Goal: Task Accomplishment & Management: Manage account settings

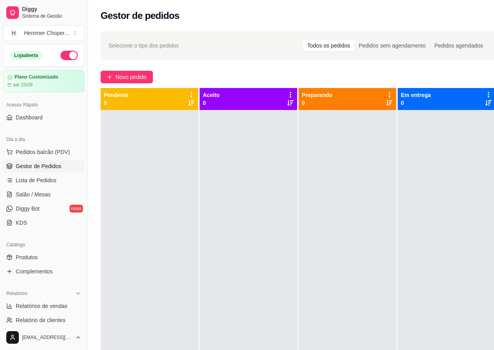
click at [42, 174] on ul "Pedidos balcão (PDV) Gestor de Pedidos Lista de Pedidos Salão / Mesas Diggy Bot…" at bounding box center [43, 187] width 81 height 83
click at [40, 179] on span "Lista de Pedidos" at bounding box center [36, 181] width 41 height 8
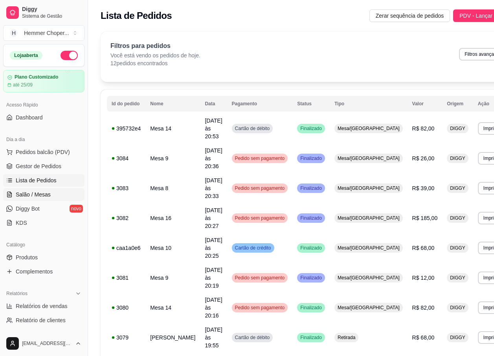
click at [42, 193] on span "Salão / Mesas" at bounding box center [33, 195] width 35 height 8
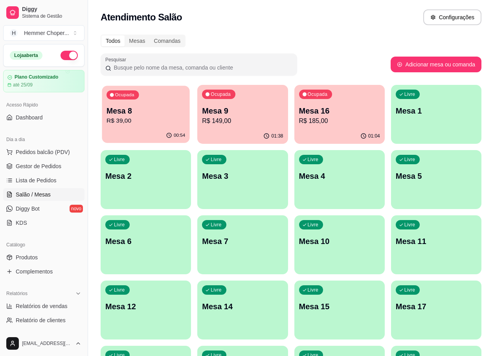
click at [162, 123] on p "R$ 39,00" at bounding box center [146, 120] width 79 height 9
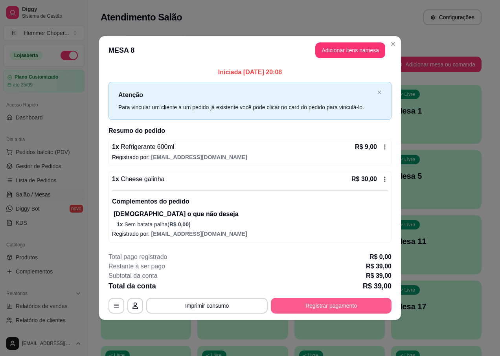
click at [290, 307] on button "Registrar pagamento" at bounding box center [331, 306] width 121 height 16
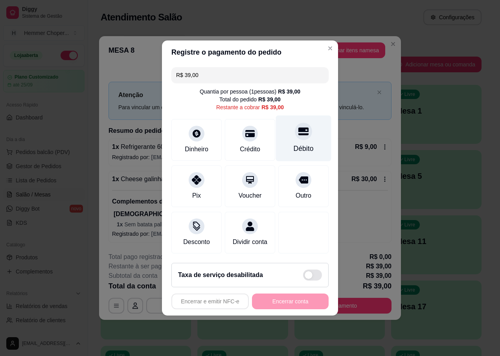
click at [298, 144] on div "Débito" at bounding box center [304, 149] width 20 height 10
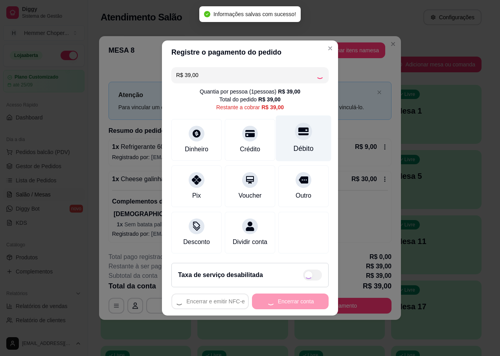
type input "R$ 0,00"
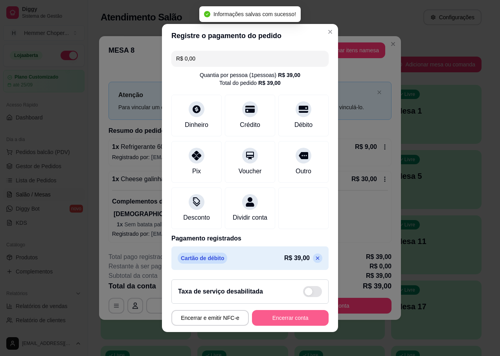
click at [282, 325] on button "Encerrar conta" at bounding box center [290, 318] width 77 height 16
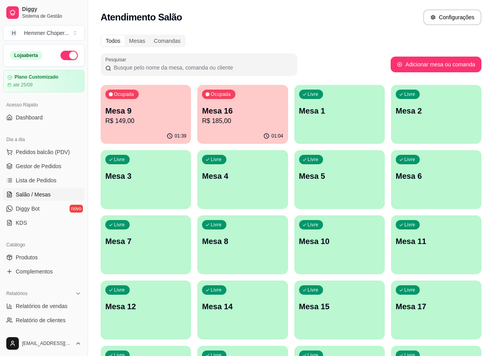
click at [236, 124] on p "R$ 185,00" at bounding box center [242, 120] width 81 height 9
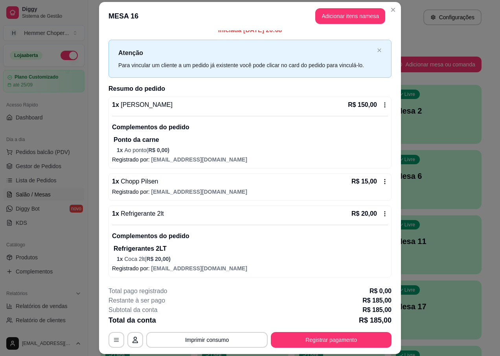
scroll to position [23, 0]
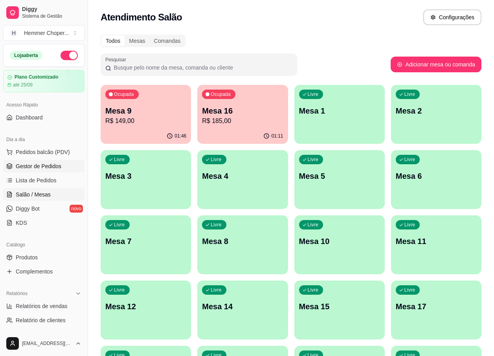
click at [41, 167] on span "Gestor de Pedidos" at bounding box center [39, 166] width 46 height 8
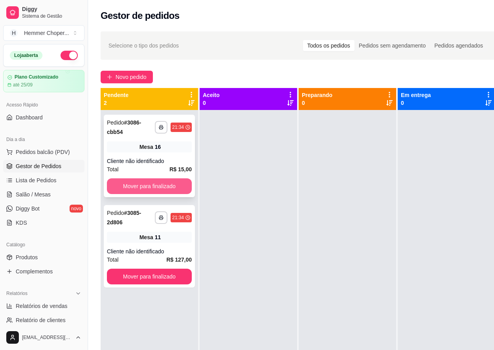
click at [154, 184] on button "Mover para finalizado" at bounding box center [149, 187] width 85 height 16
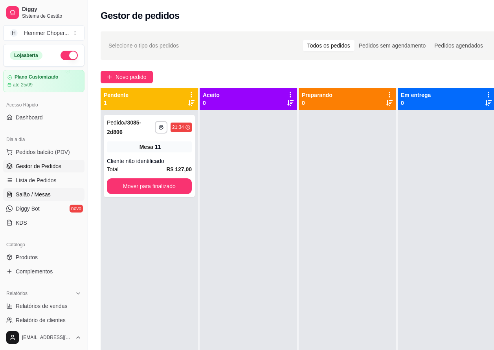
click at [33, 196] on span "Salão / Mesas" at bounding box center [33, 195] width 35 height 8
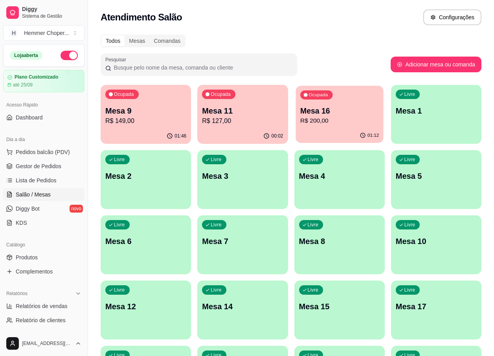
click at [324, 126] on div "Ocupada Mesa 16 R$ 200,00" at bounding box center [340, 107] width 88 height 42
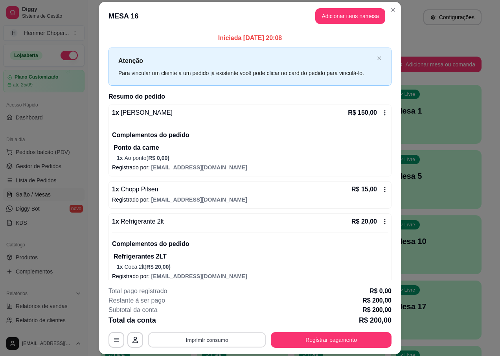
click at [214, 342] on button "Imprimir consumo" at bounding box center [207, 340] width 118 height 15
click at [215, 323] on button "IMPRESSORA" at bounding box center [206, 322] width 57 height 13
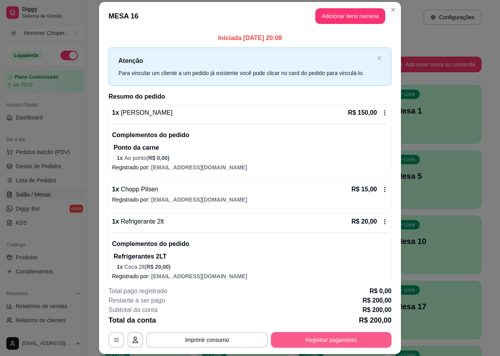
click at [303, 342] on button "Registrar pagamento" at bounding box center [331, 340] width 121 height 16
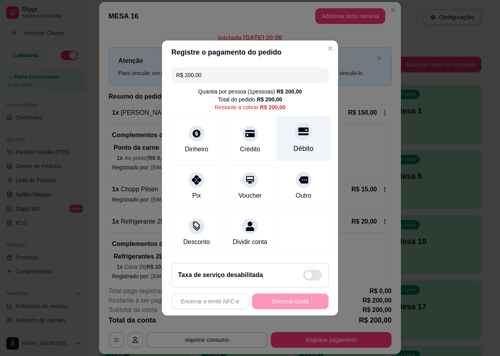
click at [302, 137] on div "Débito" at bounding box center [303, 139] width 55 height 46
type input "R$ 0,00"
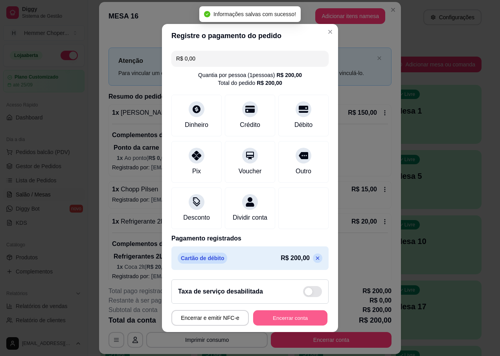
click at [274, 321] on button "Encerrar conta" at bounding box center [290, 318] width 74 height 15
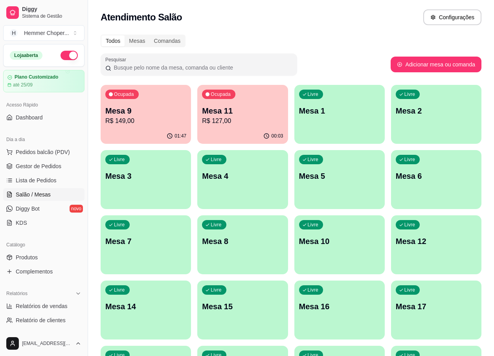
click at [143, 116] on p "Mesa 9" at bounding box center [145, 110] width 81 height 11
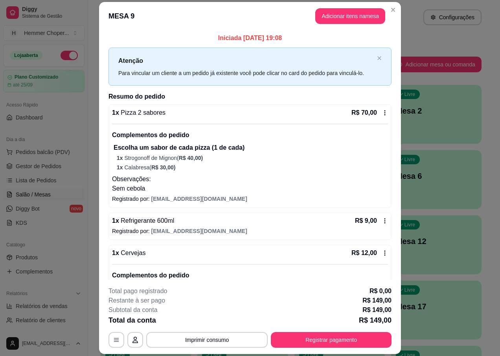
scroll to position [157, 0]
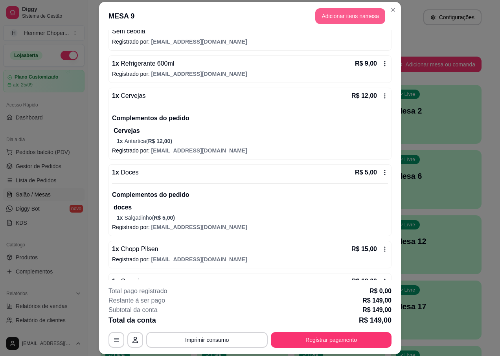
click at [346, 19] on button "Adicionar itens na mesa" at bounding box center [350, 16] width 70 height 16
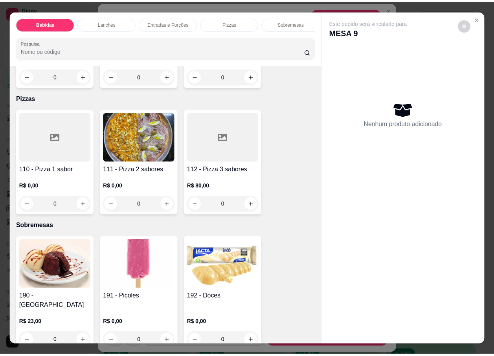
scroll to position [17, 0]
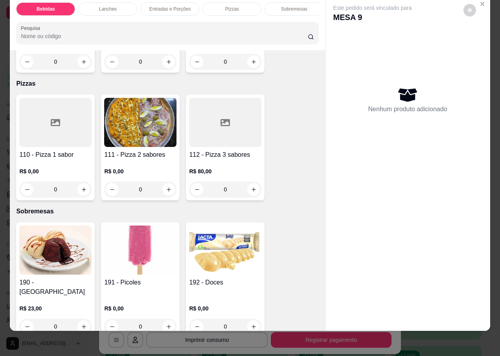
click at [210, 258] on img at bounding box center [225, 250] width 72 height 49
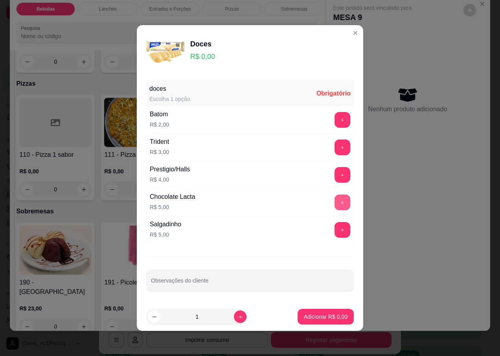
click at [335, 204] on button "+" at bounding box center [343, 203] width 16 height 16
click at [238, 318] on icon "increase-product-quantity" at bounding box center [240, 317] width 4 height 4
type input "2"
click at [307, 317] on p "Adicionar R$ 10,00" at bounding box center [325, 316] width 46 height 7
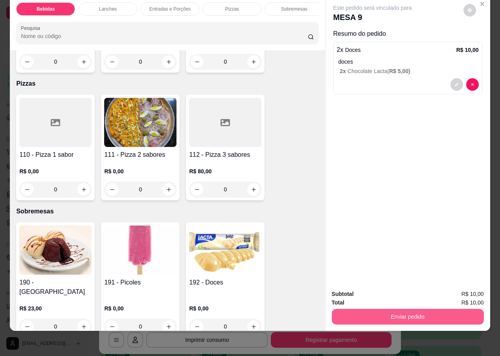
click at [383, 310] on button "Enviar pedido" at bounding box center [408, 317] width 152 height 16
click at [362, 293] on button "Não registrar e enviar pedido" at bounding box center [382, 291] width 82 height 15
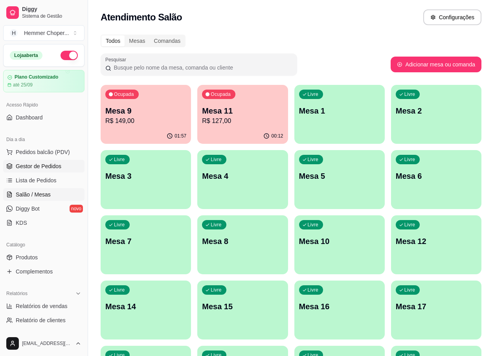
click at [53, 164] on span "Gestor de Pedidos" at bounding box center [39, 166] width 46 height 8
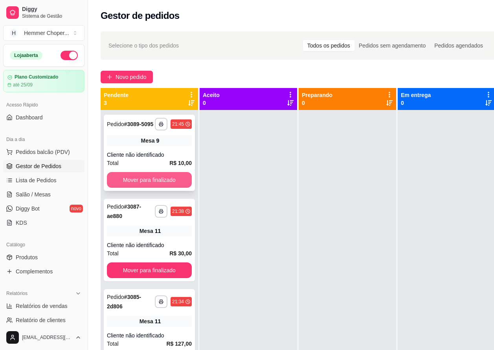
click at [136, 176] on button "Mover para finalizado" at bounding box center [149, 180] width 85 height 16
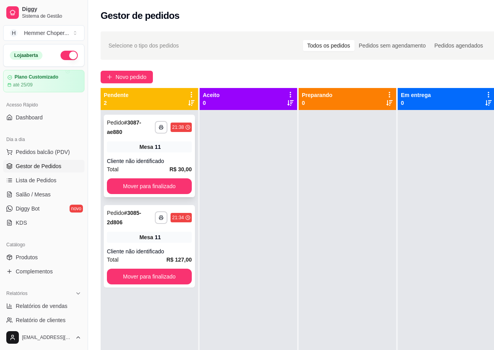
click at [145, 160] on div "Cliente não identificado" at bounding box center [149, 161] width 85 height 8
click at [43, 194] on span "Salão / Mesas" at bounding box center [33, 195] width 35 height 8
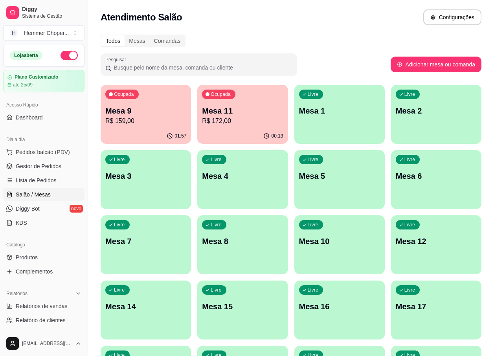
click at [156, 113] on p "Mesa 9" at bounding box center [145, 110] width 81 height 11
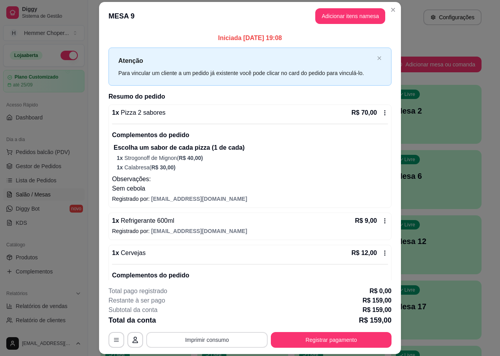
click at [215, 338] on button "Imprimir consumo" at bounding box center [206, 340] width 121 height 16
click at [213, 324] on button "IMPRESSORA" at bounding box center [206, 322] width 55 height 12
click at [302, 340] on button "Registrar pagamento" at bounding box center [331, 340] width 117 height 15
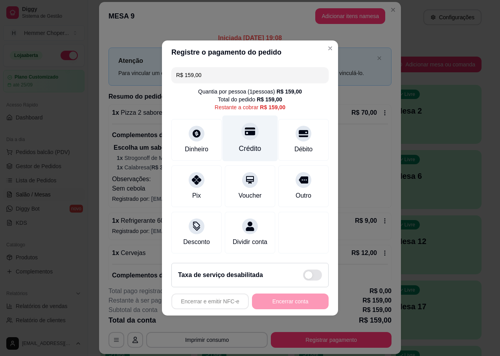
click at [244, 144] on div "Crédito" at bounding box center [250, 149] width 22 height 10
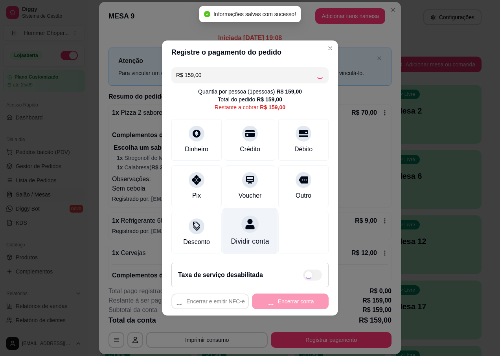
type input "R$ 0,00"
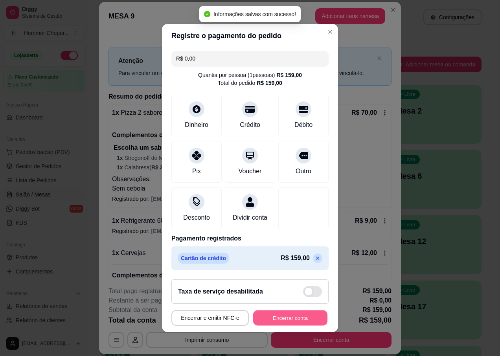
click at [266, 326] on button "Encerrar conta" at bounding box center [290, 318] width 74 height 15
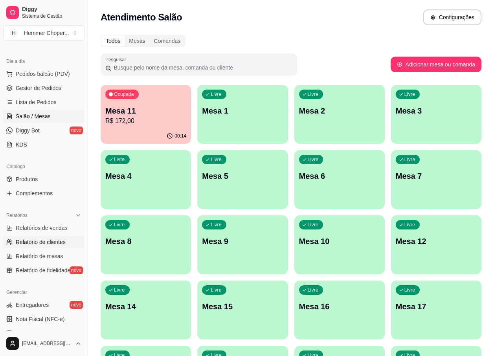
scroll to position [79, 0]
click at [37, 230] on span "Relatórios de vendas" at bounding box center [42, 228] width 52 height 8
select select "ALL"
select select "0"
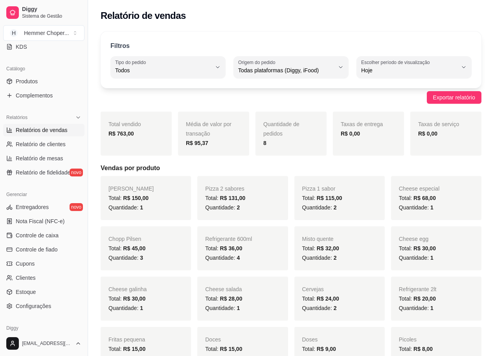
scroll to position [210, 0]
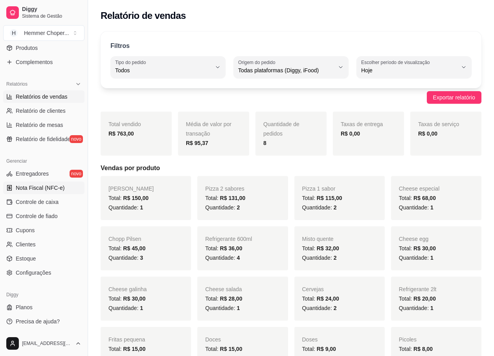
click at [47, 188] on span "Nota Fiscal (NFC-e)" at bounding box center [40, 188] width 49 height 8
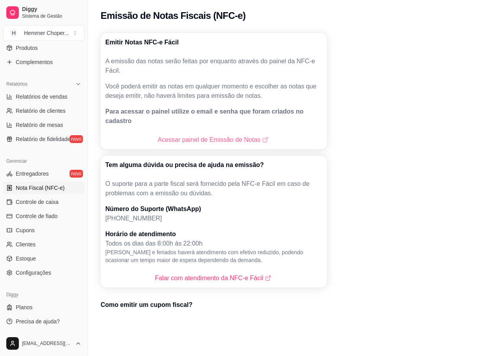
click at [193, 135] on link "Acessar painel de Emissão de Notas" at bounding box center [214, 139] width 112 height 9
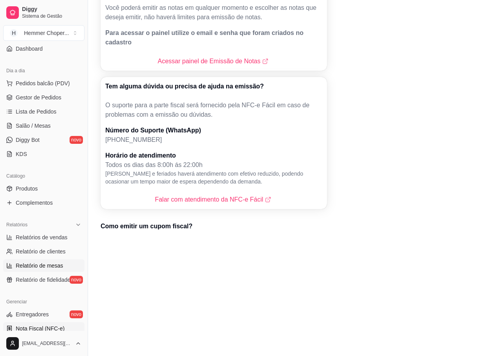
scroll to position [52, 0]
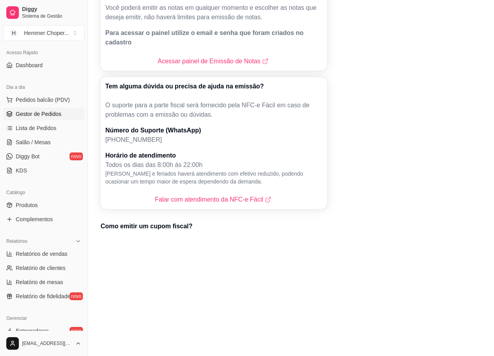
click at [49, 116] on span "Gestor de Pedidos" at bounding box center [39, 114] width 46 height 8
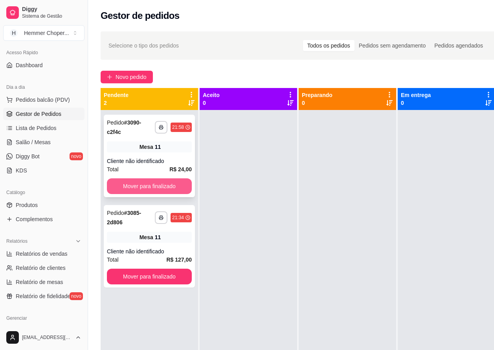
click at [140, 181] on button "Mover para finalizado" at bounding box center [149, 187] width 85 height 16
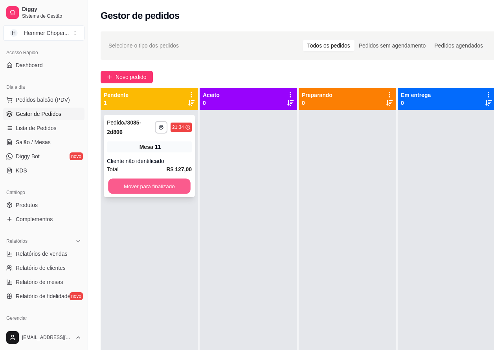
click at [143, 186] on button "Mover para finalizado" at bounding box center [149, 186] width 83 height 15
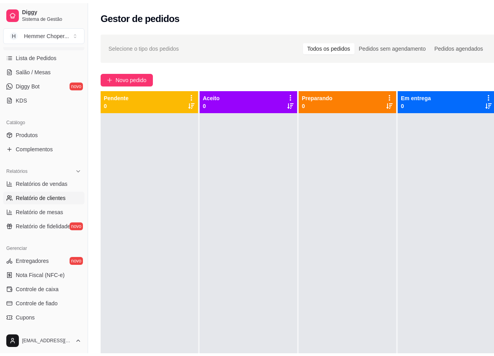
scroll to position [131, 0]
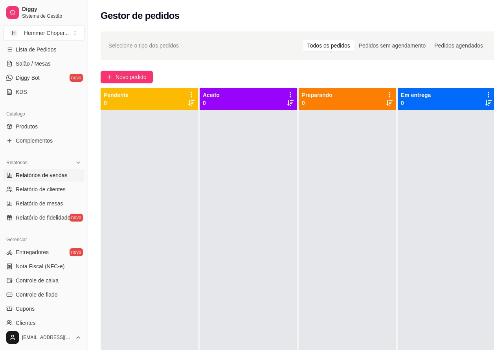
click at [49, 175] on span "Relatórios de vendas" at bounding box center [42, 175] width 52 height 8
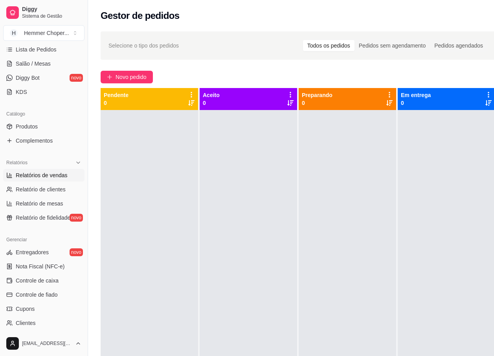
select select "ALL"
select select "0"
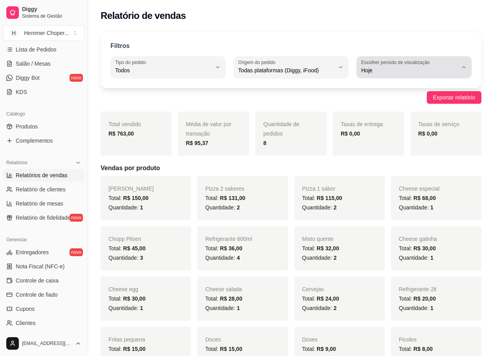
click at [466, 64] on button "Escolher período de visualização Hoje" at bounding box center [414, 67] width 115 height 22
click at [388, 170] on span "Customizado" at bounding box center [410, 165] width 91 height 7
type input "-1"
select select "-1"
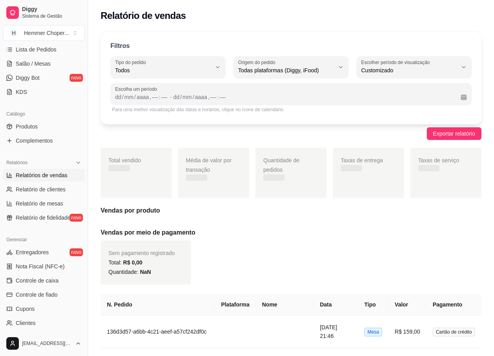
scroll to position [7, 0]
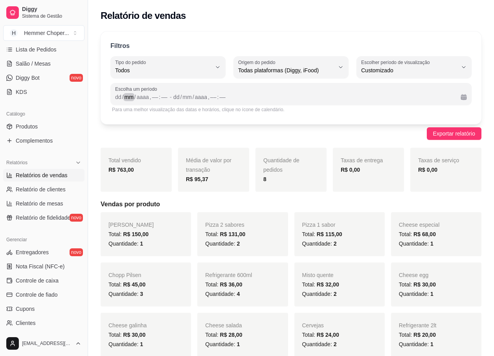
click at [125, 97] on div "mm" at bounding box center [128, 97] width 11 height 8
click at [116, 98] on div "dd" at bounding box center [118, 97] width 8 height 8
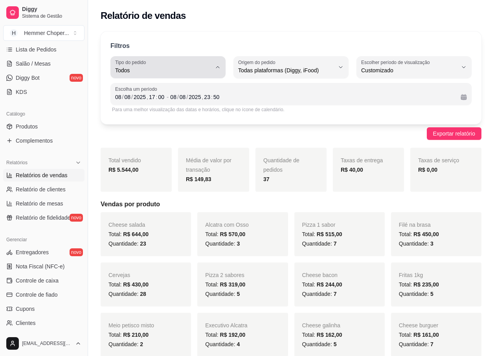
click at [135, 67] on span "Todos" at bounding box center [163, 70] width 96 height 8
click at [137, 102] on span "Entrega" at bounding box center [164, 101] width 91 height 7
type input "DELIVERY"
select select "DELIVERY"
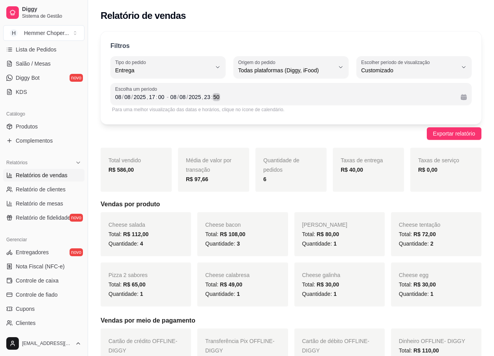
click at [115, 96] on div "[DATE] 17 : 00 - [DATE] 23 : 50" at bounding box center [291, 96] width 352 height 9
drag, startPoint x: 116, startPoint y: 95, endPoint x: 180, endPoint y: 102, distance: 63.7
click at [180, 102] on div "Escolha um período [DATE] 17 : 00 - [DATE] 23 : 50" at bounding box center [290, 94] width 361 height 22
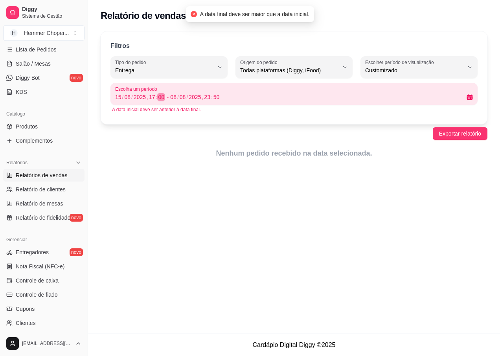
click at [174, 96] on div "[DATE] 17 : 00 - [DATE] 23 : 50" at bounding box center [294, 96] width 358 height 9
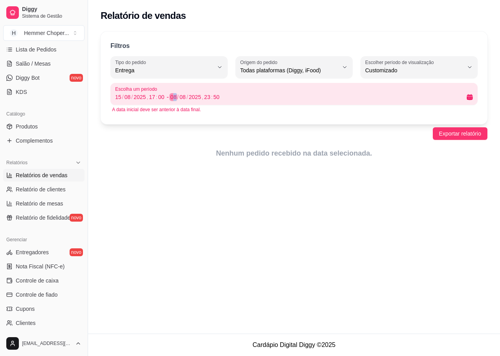
drag, startPoint x: 176, startPoint y: 97, endPoint x: 169, endPoint y: 114, distance: 17.8
click at [174, 98] on div "08" at bounding box center [173, 97] width 8 height 8
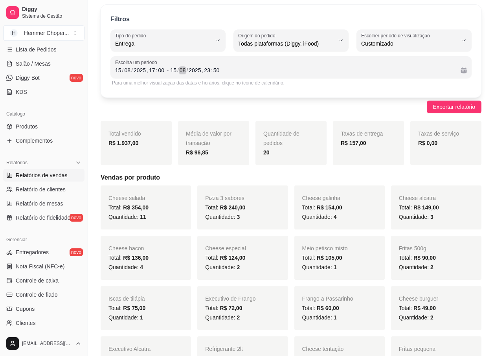
scroll to position [0, 0]
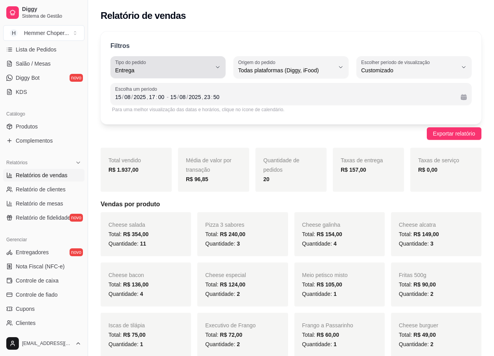
click at [128, 70] on span "Entrega" at bounding box center [163, 70] width 96 height 8
click at [150, 90] on span "Todos" at bounding box center [164, 88] width 91 height 7
type input "ALL"
select select "ALL"
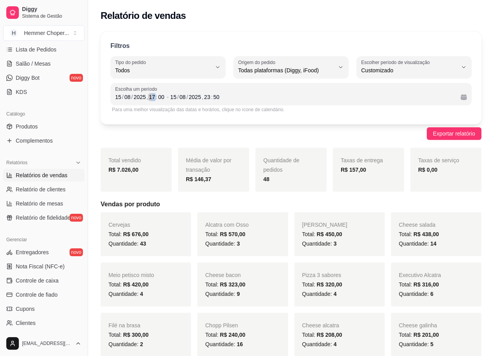
click at [153, 97] on div "17" at bounding box center [152, 97] width 8 height 8
click at [148, 98] on div "[DATE] 17 : 00" at bounding box center [140, 96] width 50 height 9
click at [156, 96] on div "[DATE] 17 : 00" at bounding box center [140, 96] width 50 height 9
click at [153, 96] on div "17" at bounding box center [152, 97] width 8 height 8
click at [153, 98] on div "17" at bounding box center [152, 97] width 8 height 8
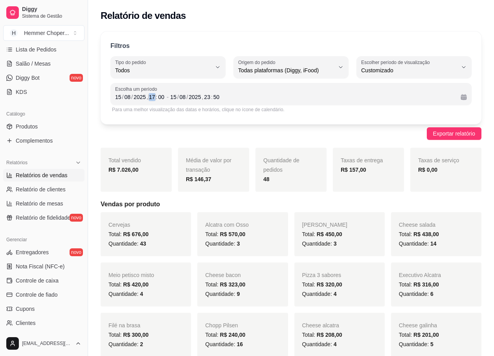
drag, startPoint x: 149, startPoint y: 96, endPoint x: 158, endPoint y: 96, distance: 9.8
click at [158, 96] on div "[DATE] 17 : 00" at bounding box center [140, 96] width 50 height 9
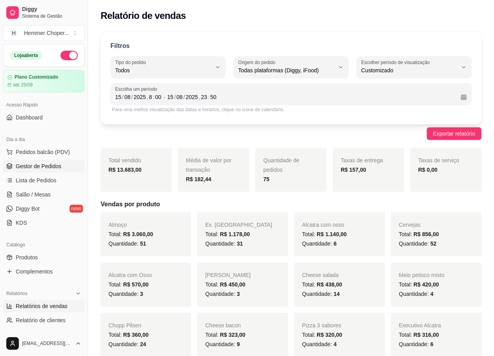
click at [54, 165] on span "Gestor de Pedidos" at bounding box center [39, 166] width 46 height 8
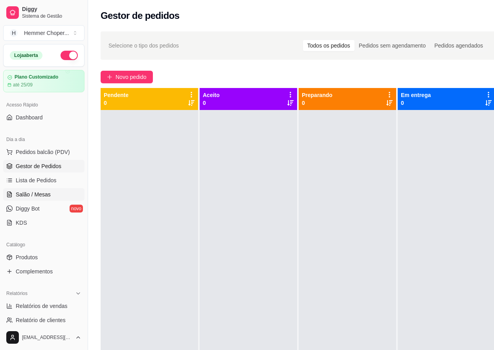
click at [36, 191] on span "Salão / Mesas" at bounding box center [33, 195] width 35 height 8
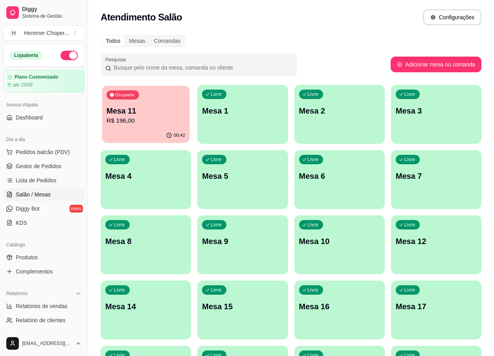
click at [140, 125] on p "R$ 196,00" at bounding box center [146, 120] width 79 height 9
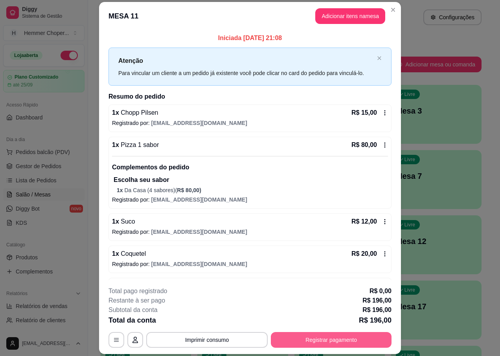
click at [308, 339] on button "Registrar pagamento" at bounding box center [331, 340] width 121 height 16
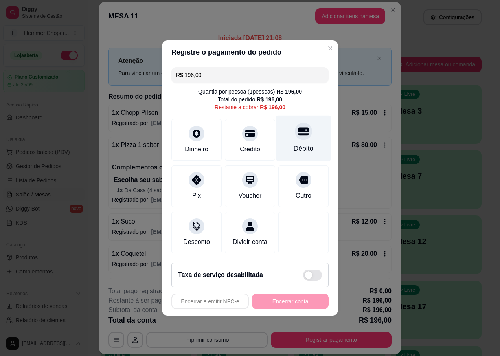
click at [302, 144] on div "Débito" at bounding box center [304, 149] width 20 height 10
type input "R$ 0,00"
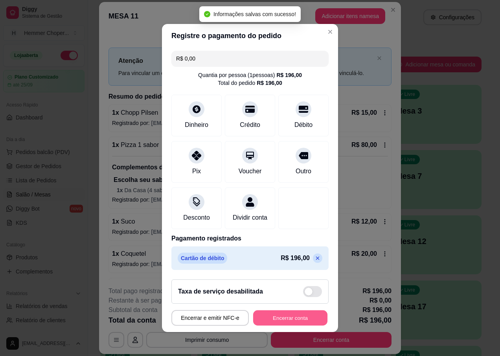
click at [287, 326] on button "Encerrar conta" at bounding box center [290, 318] width 74 height 15
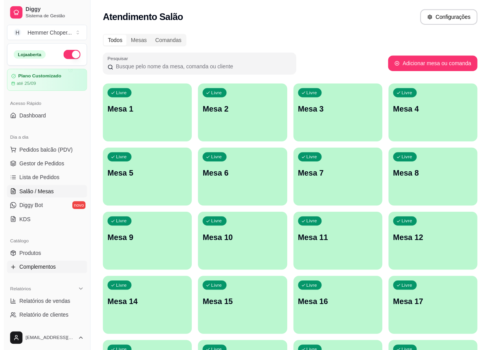
scroll to position [39, 0]
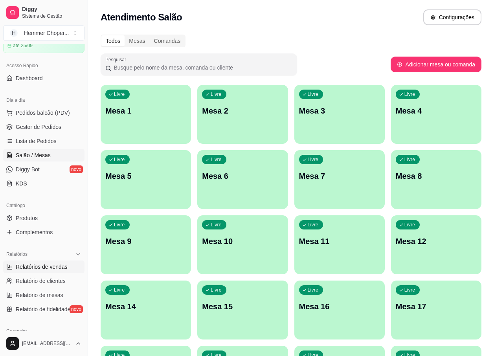
click at [38, 269] on span "Relatórios de vendas" at bounding box center [42, 267] width 52 height 8
select select "ALL"
select select "0"
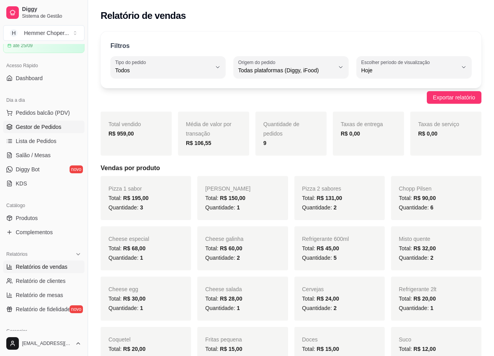
click at [42, 126] on span "Gestor de Pedidos" at bounding box center [39, 127] width 46 height 8
